Goal: Task Accomplishment & Management: Manage account settings

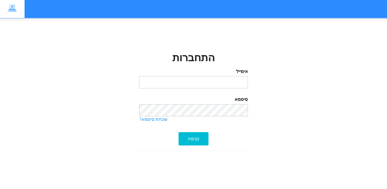
type input "[EMAIL_ADDRESS][DOMAIN_NAME]"
click at [166, 174] on section "התחברות אימייל omer.hertzzz@gmail.com סיסמא שכחת סיסמא? כניסה" at bounding box center [193, 113] width 387 height 184
click at [143, 175] on section "התחברות אימייל omer.hertzzz@gmail.com סיסמא שכחת סיסמא? כניסה" at bounding box center [193, 113] width 387 height 184
type input "[EMAIL_ADDRESS][DOMAIN_NAME]"
